Goal: Navigation & Orientation: Understand site structure

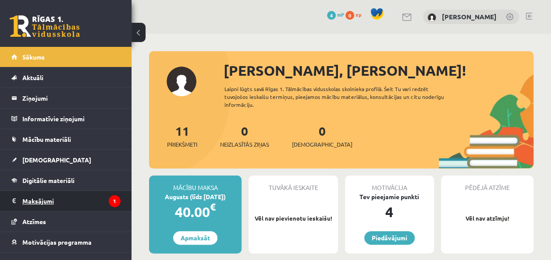
click at [51, 200] on legend "Maksājumi 1" at bounding box center [71, 201] width 98 height 20
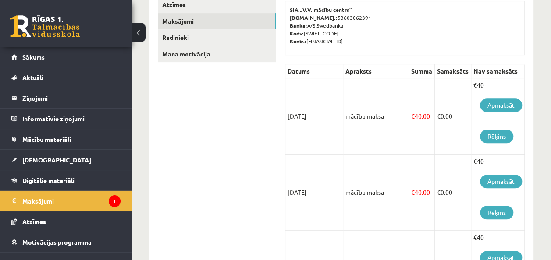
scroll to position [140, 0]
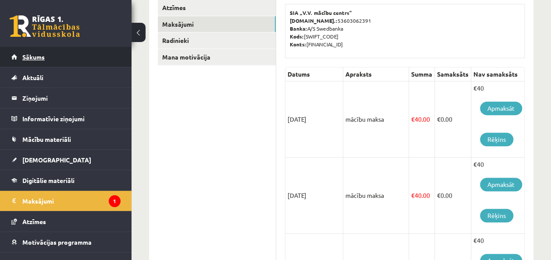
click at [69, 59] on link "Sākums" at bounding box center [65, 57] width 109 height 20
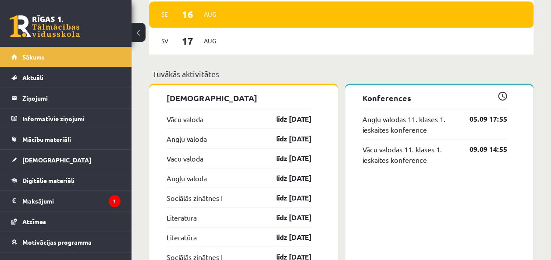
scroll to position [824, 0]
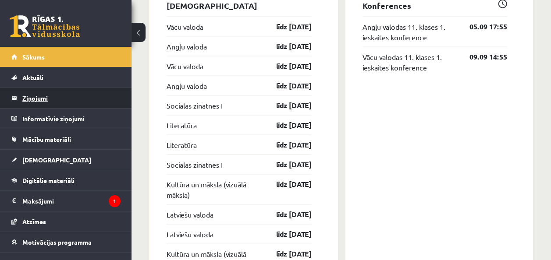
click at [84, 93] on legend "Ziņojumi 0" at bounding box center [71, 98] width 98 height 20
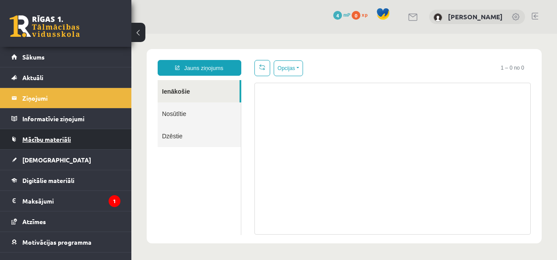
click at [63, 143] on link "Mācību materiāli" at bounding box center [65, 139] width 109 height 20
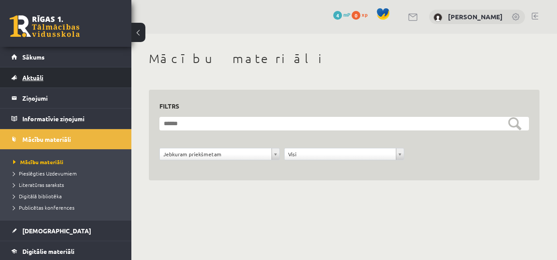
click at [64, 76] on link "Aktuāli" at bounding box center [65, 77] width 109 height 20
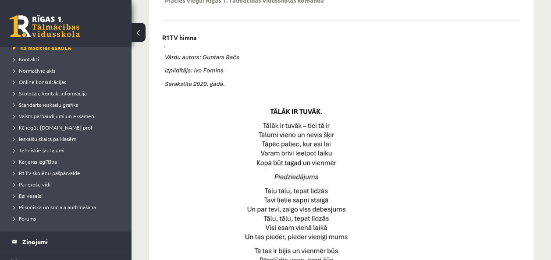
scroll to position [351, 0]
